Goal: Browse casually

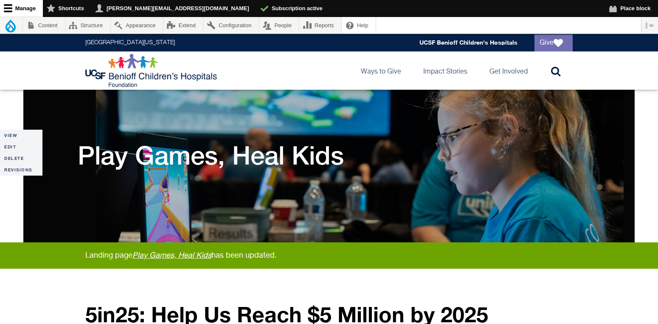
scroll to position [1591, 0]
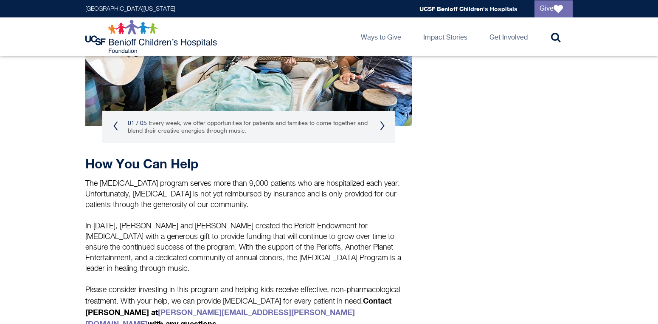
scroll to position [869, 0]
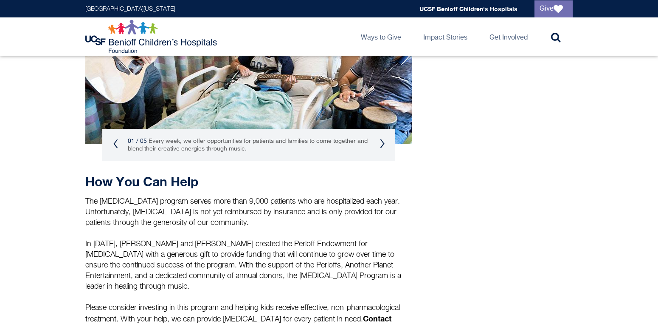
click at [384, 149] on button "Next" at bounding box center [382, 143] width 5 height 10
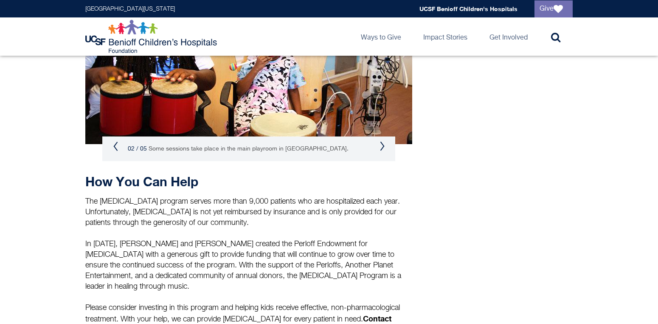
click at [383, 151] on button "Next" at bounding box center [382, 146] width 5 height 10
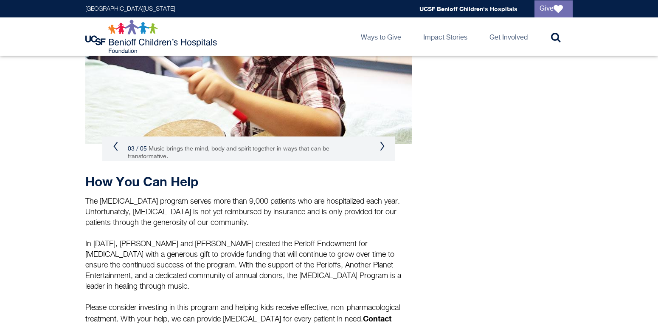
click at [383, 151] on button "Next" at bounding box center [382, 146] width 5 height 10
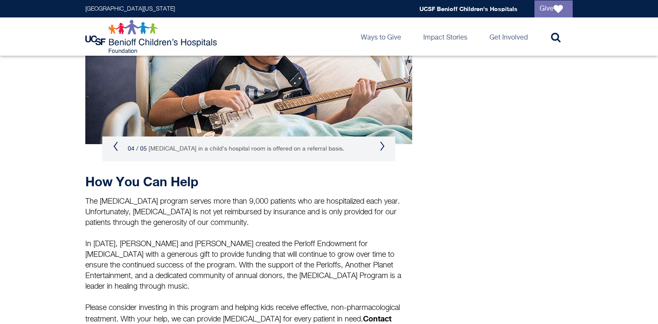
click at [383, 151] on button "Next" at bounding box center [382, 146] width 5 height 10
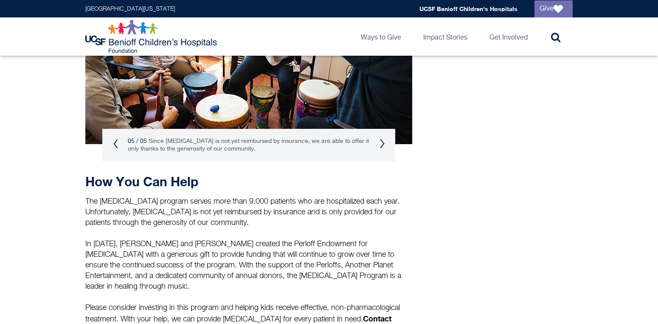
click at [383, 149] on button "Next" at bounding box center [382, 143] width 5 height 10
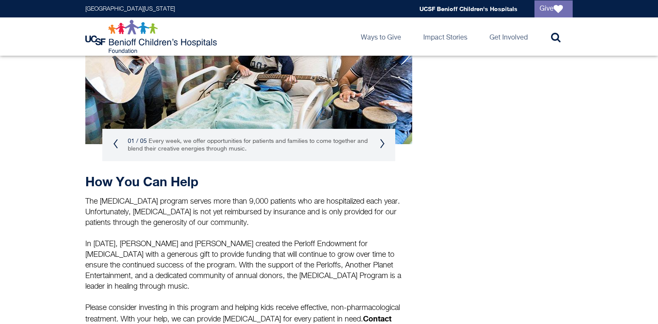
click at [383, 149] on button "Next" at bounding box center [382, 143] width 5 height 10
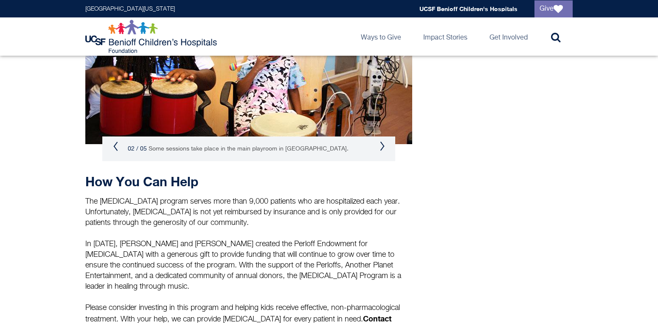
click at [383, 151] on button "Next" at bounding box center [382, 146] width 5 height 10
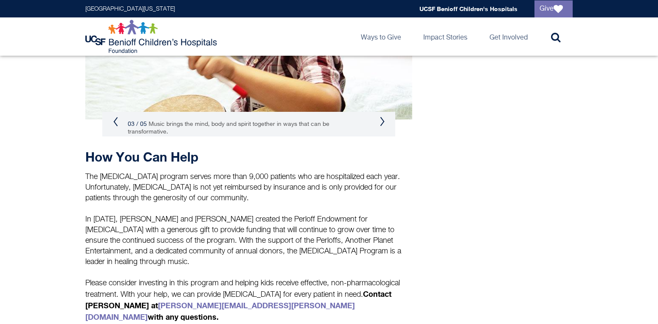
scroll to position [900, 0]
